Goal: Task Accomplishment & Management: Use online tool/utility

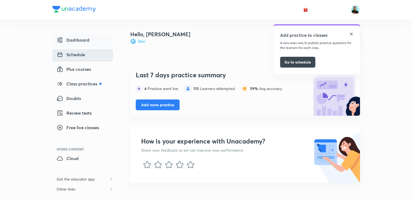
click at [78, 54] on span "Schedule" at bounding box center [71, 54] width 28 height 6
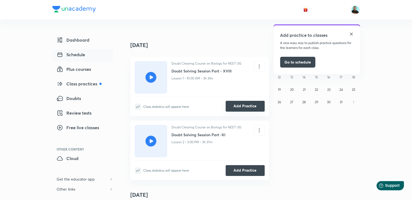
click at [247, 103] on button "Add Practice" at bounding box center [244, 106] width 39 height 11
click at [237, 169] on button "Add Practice" at bounding box center [244, 170] width 39 height 11
click at [350, 35] on img at bounding box center [351, 34] width 4 height 4
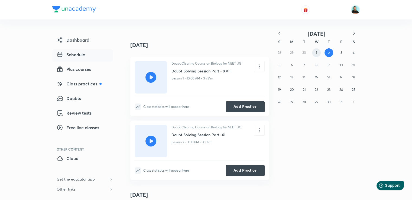
click at [315, 53] on abbr "1" at bounding box center [315, 53] width 1 height 4
click at [337, 53] on button "3" at bounding box center [341, 52] width 9 height 9
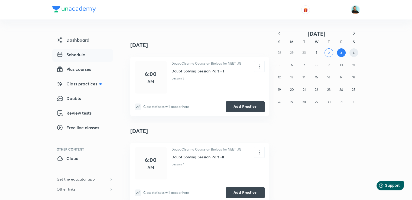
click at [354, 54] on button "4" at bounding box center [353, 52] width 9 height 9
click at [340, 53] on abbr "3" at bounding box center [341, 53] width 2 height 4
click at [256, 101] on div "Class statistics will appear here Add Practice" at bounding box center [199, 104] width 130 height 15
click at [240, 104] on button "Add Practice" at bounding box center [244, 106] width 39 height 11
click at [242, 190] on button "Add Practice" at bounding box center [244, 192] width 39 height 11
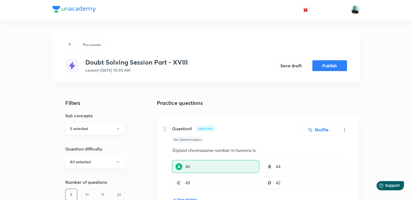
click at [118, 128] on icon "button" at bounding box center [118, 129] width 4 height 4
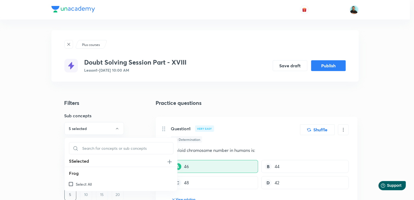
click at [166, 162] on img at bounding box center [169, 162] width 6 height 6
click at [50, 155] on div at bounding box center [207, 100] width 414 height 200
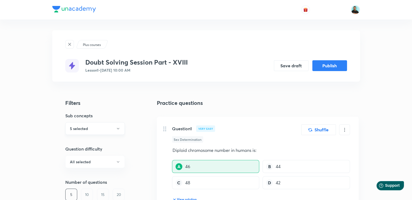
click at [81, 128] on h6 "5 selected" at bounding box center [79, 129] width 18 height 6
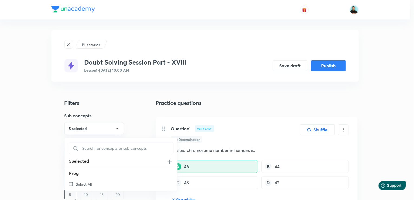
click at [72, 186] on input "Select All" at bounding box center [72, 184] width 8 height 5
click at [68, 172] on input "Select All" at bounding box center [72, 171] width 8 height 5
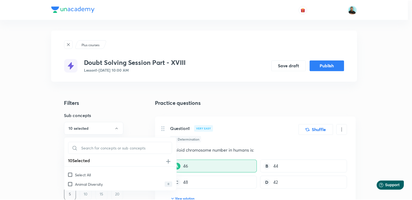
scroll to position [108, 0]
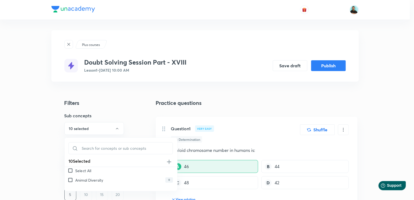
click at [68, 171] on input "Select All" at bounding box center [72, 170] width 8 height 5
click at [19, 156] on div at bounding box center [207, 100] width 414 height 200
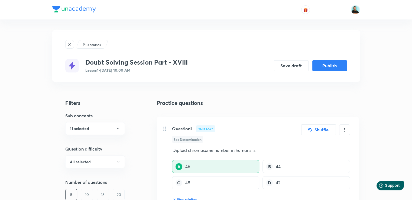
click at [87, 193] on div "10" at bounding box center [87, 195] width 12 height 12
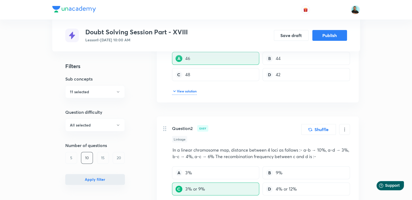
click at [85, 179] on button "Apply filter" at bounding box center [95, 179] width 60 height 11
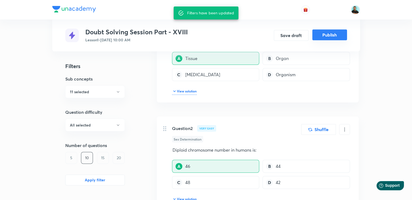
click at [332, 33] on button "Publish" at bounding box center [329, 34] width 35 height 11
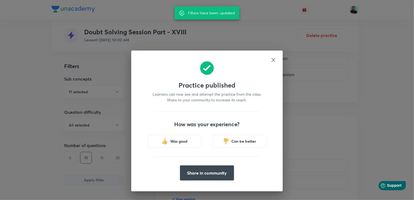
click at [272, 60] on icon at bounding box center [274, 60] width 6 height 6
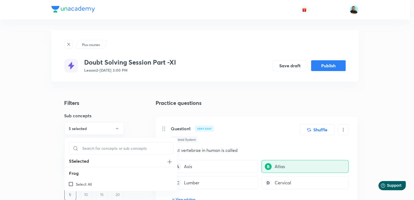
click at [70, 183] on input "Select All" at bounding box center [72, 184] width 8 height 5
click at [68, 183] on input "Select All" at bounding box center [72, 182] width 8 height 5
click at [79, 182] on p "Select All" at bounding box center [83, 182] width 16 height 6
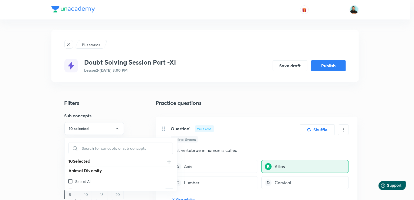
click at [75, 182] on input "Select All" at bounding box center [72, 181] width 8 height 5
checkbox input "false"
click at [77, 167] on p "Animal Kingdom" at bounding box center [89, 168] width 29 height 6
click at [75, 167] on input "Animal Kingdom" at bounding box center [72, 167] width 8 height 5
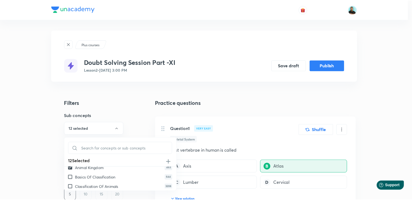
scroll to position [150, 0]
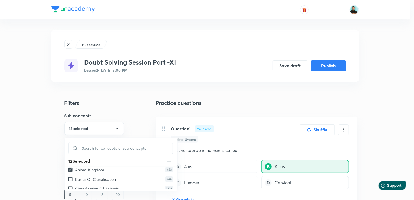
click at [45, 173] on div at bounding box center [207, 100] width 414 height 200
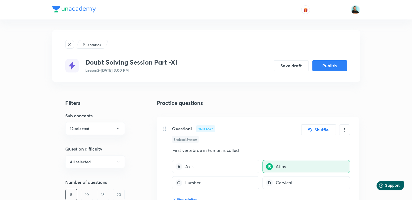
click at [90, 194] on div "10" at bounding box center [87, 195] width 12 height 12
click at [329, 66] on button "Publish" at bounding box center [329, 65] width 35 height 11
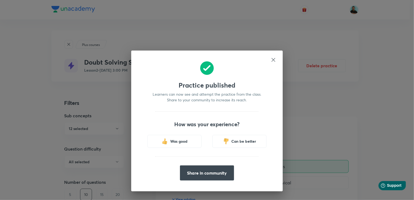
click at [271, 59] on icon at bounding box center [274, 60] width 6 height 6
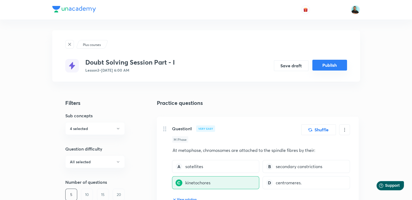
click at [328, 66] on button "Publish" at bounding box center [329, 65] width 35 height 11
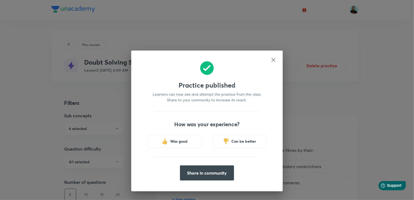
click at [273, 61] on icon at bounding box center [274, 60] width 4 height 4
click at [272, 61] on icon at bounding box center [274, 60] width 6 height 6
